Goal: Task Accomplishment & Management: Manage account settings

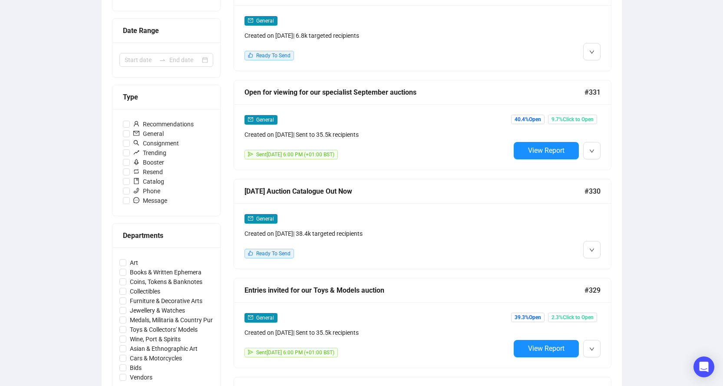
scroll to position [217, 0]
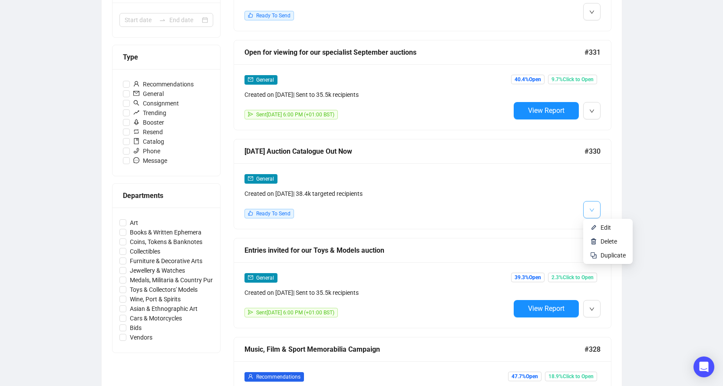
click at [589, 208] on icon "down" at bounding box center [591, 210] width 5 height 5
click at [601, 229] on span "Edit" at bounding box center [606, 227] width 10 height 7
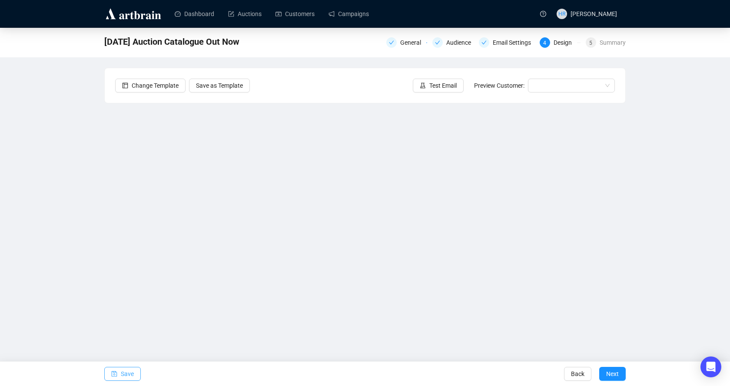
click at [112, 373] on icon "save" at bounding box center [115, 374] width 6 height 6
click at [116, 372] on icon "save" at bounding box center [115, 374] width 6 height 6
click at [118, 372] on button "Save" at bounding box center [122, 374] width 36 height 14
click at [121, 373] on span "Save" at bounding box center [127, 374] width 13 height 24
